Goal: Transaction & Acquisition: Purchase product/service

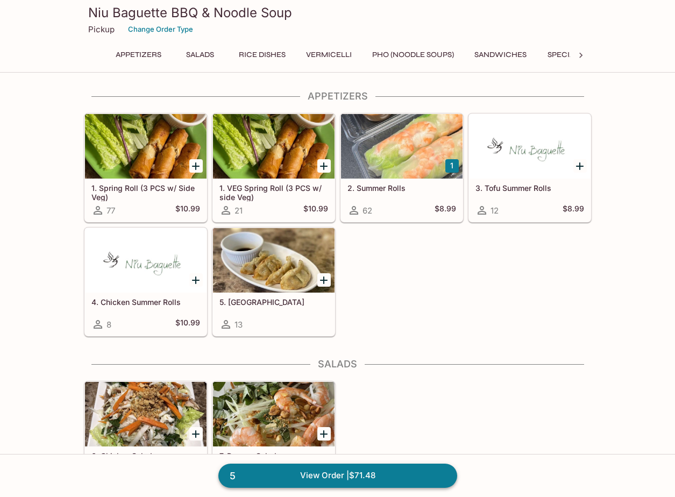
click at [373, 470] on link "5 View Order | $71.48" at bounding box center [337, 476] width 239 height 24
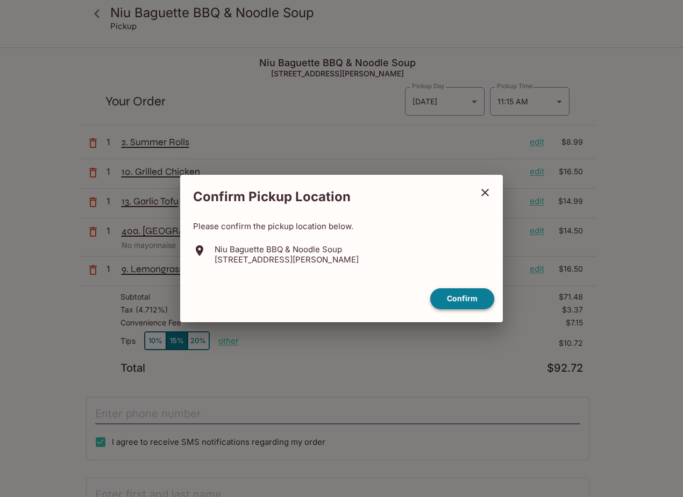
click at [460, 298] on button "Confirm" at bounding box center [462, 298] width 64 height 21
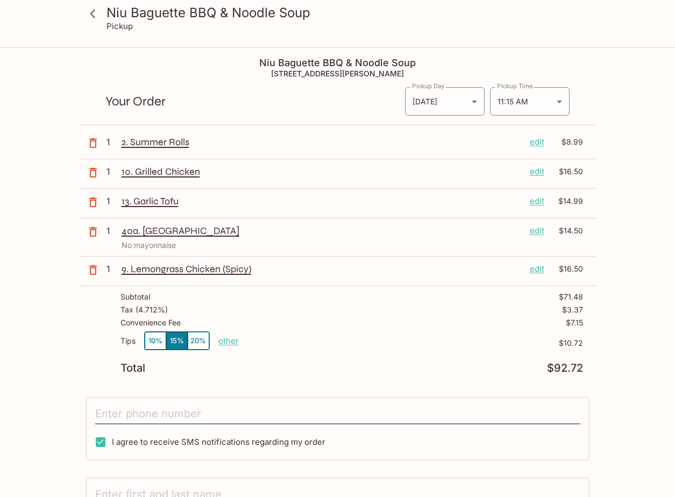
click at [184, 178] on p "10. Grilled Chicken" at bounding box center [322, 172] width 400 height 12
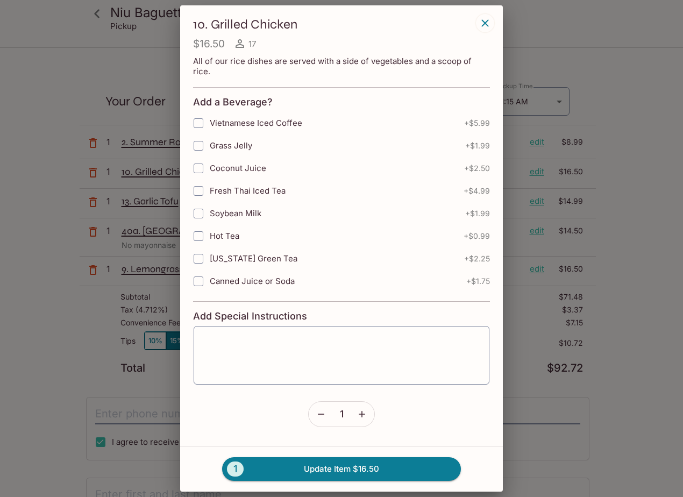
click at [486, 21] on icon "button" at bounding box center [485, 23] width 13 height 13
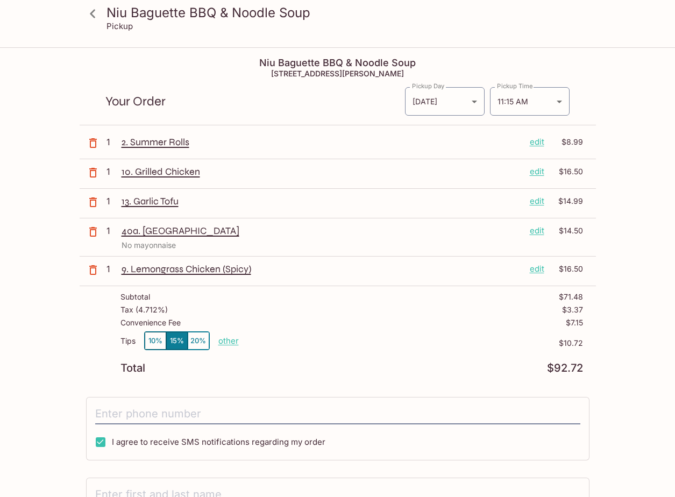
click at [190, 99] on p "Your Order" at bounding box center [254, 101] width 299 height 10
click at [270, 364] on div "Total $92.72" at bounding box center [351, 368] width 463 height 10
click at [274, 370] on div "Total $92.72" at bounding box center [351, 368] width 463 height 10
click at [309, 360] on div "Tips 10% 15% 20% other $10.72" at bounding box center [351, 347] width 463 height 32
click at [451, 348] on div "Tips 10% 15% 20% other $10.72" at bounding box center [351, 347] width 463 height 32
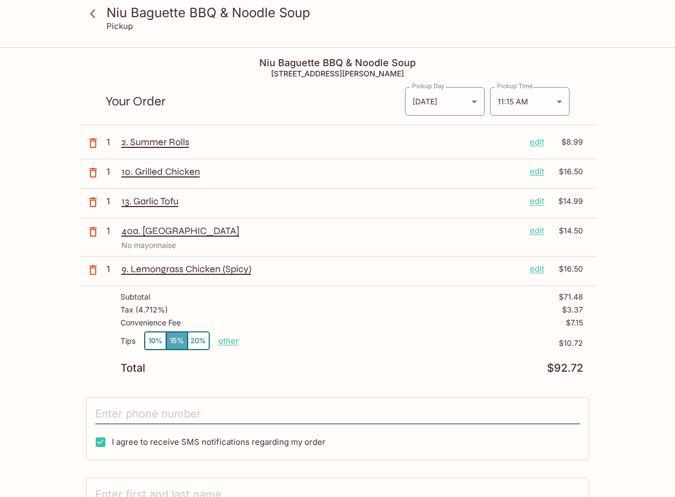
click at [171, 336] on button "15%" at bounding box center [177, 341] width 22 height 18
click at [352, 367] on div "Total $92.72" at bounding box center [351, 368] width 463 height 10
click at [270, 367] on div "Total $92.72" at bounding box center [351, 368] width 463 height 10
click at [300, 365] on div "Total $92.72" at bounding box center [351, 368] width 463 height 10
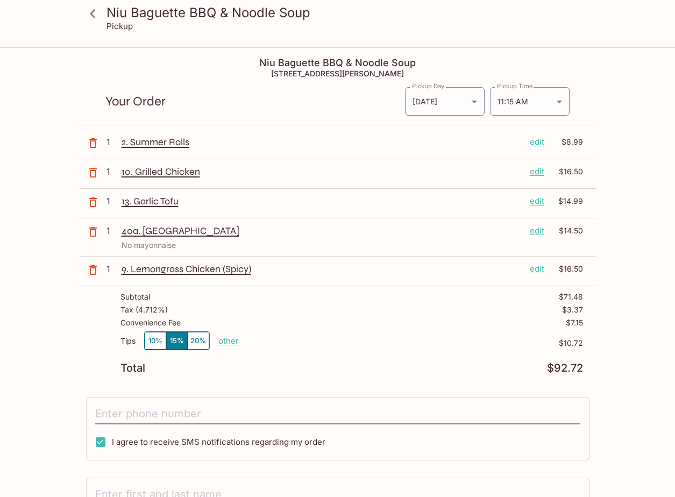
click at [280, 361] on div "Tips 10% 15% 20% other $10.72" at bounding box center [351, 347] width 463 height 32
click at [282, 366] on div "Total $92.72" at bounding box center [351, 368] width 463 height 10
click at [284, 392] on div "Niu Baguette BBQ & Noodle Soup 709 Cooke St, Honolulu, HI 96813 Your Order Pick…" at bounding box center [338, 338] width 516 height 580
